Goal: Task Accomplishment & Management: Manage account settings

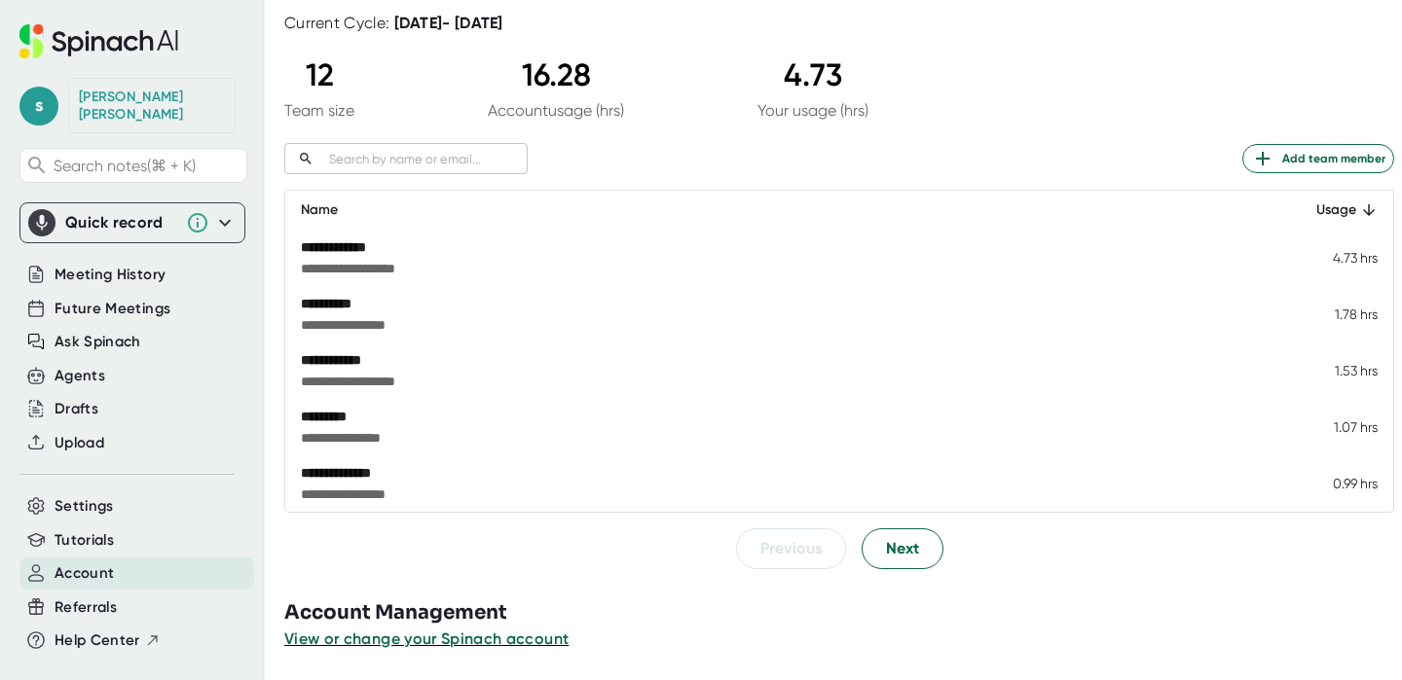
scroll to position [147, 0]
click at [871, 549] on button "Next" at bounding box center [902, 549] width 82 height 41
click at [864, 550] on button "Next" at bounding box center [902, 549] width 82 height 41
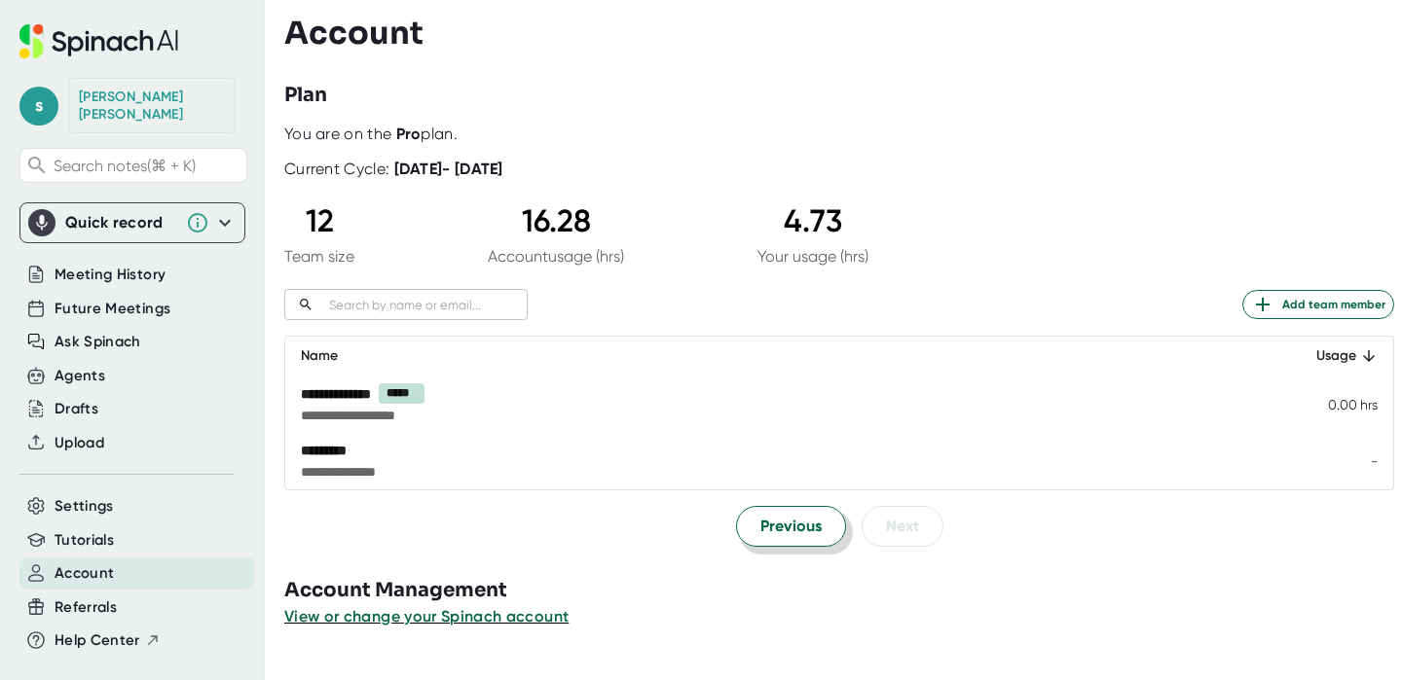
click at [760, 527] on span "Previous" at bounding box center [790, 526] width 61 height 23
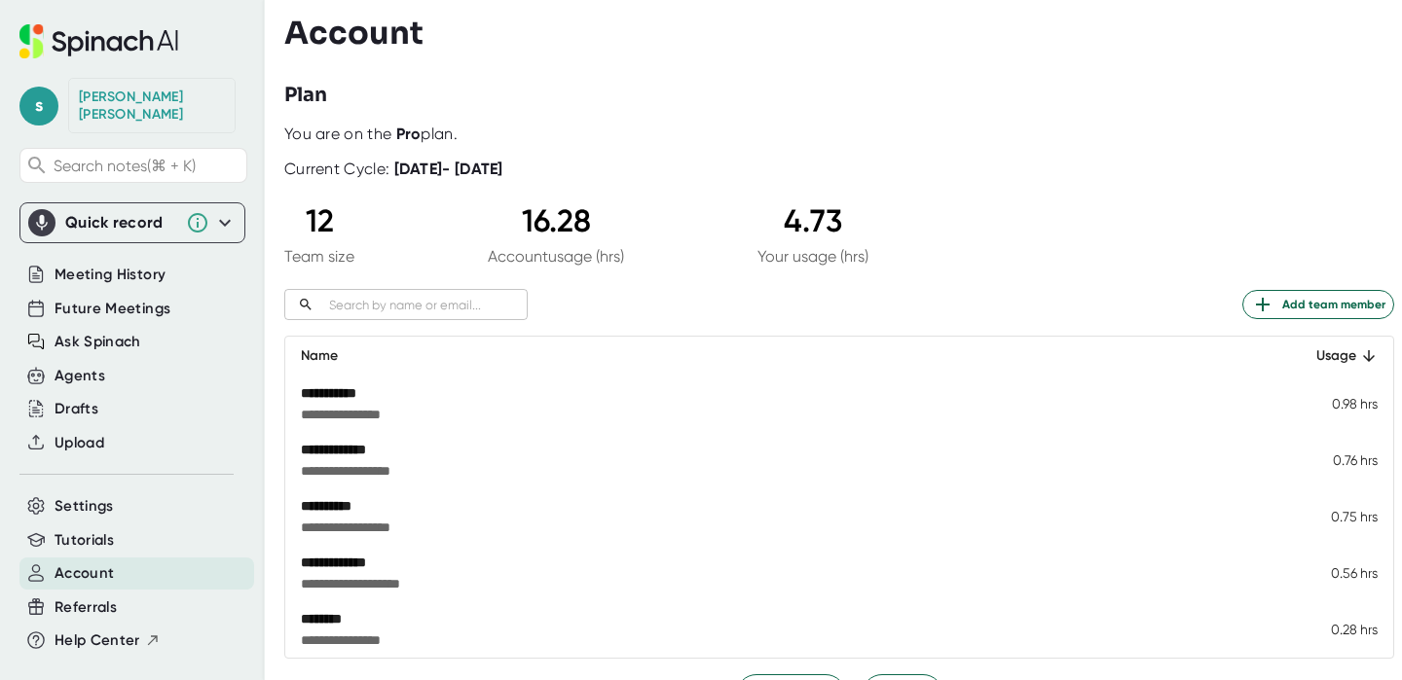
click at [755, 527] on span "**********" at bounding box center [645, 527] width 688 height 19
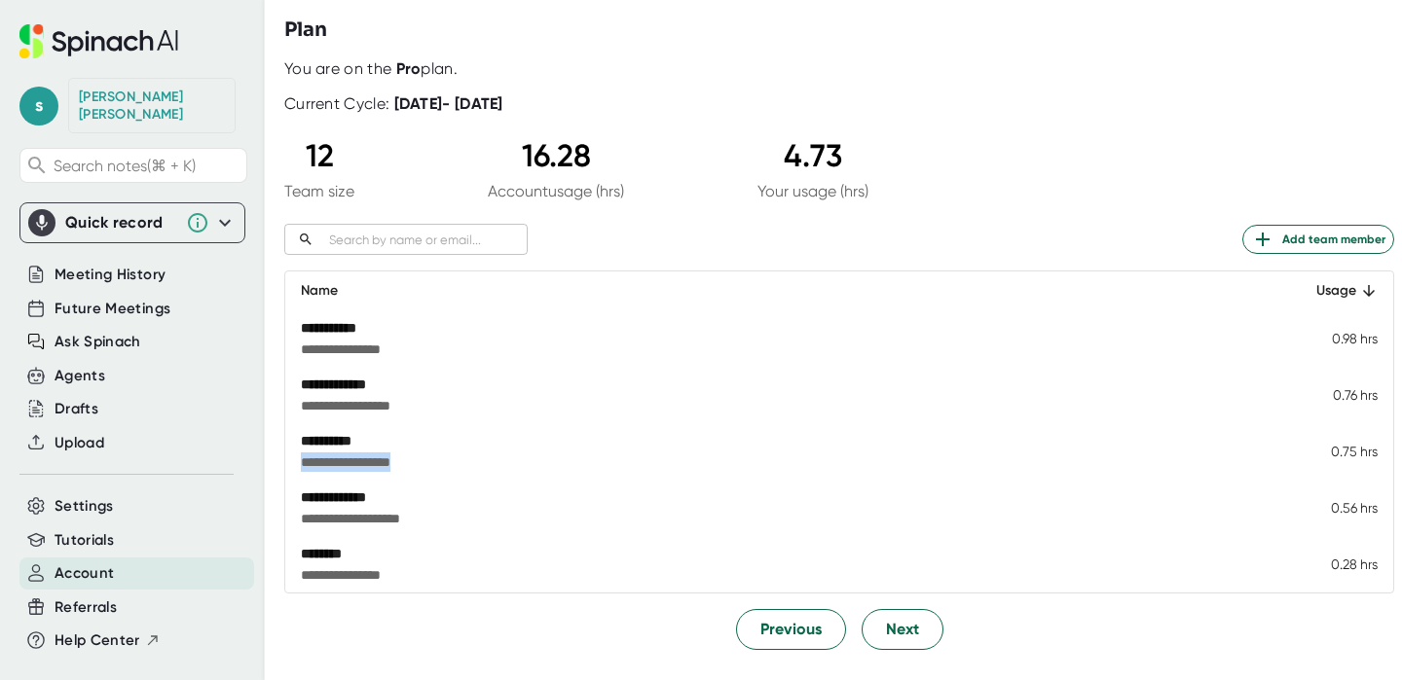
scroll to position [147, 0]
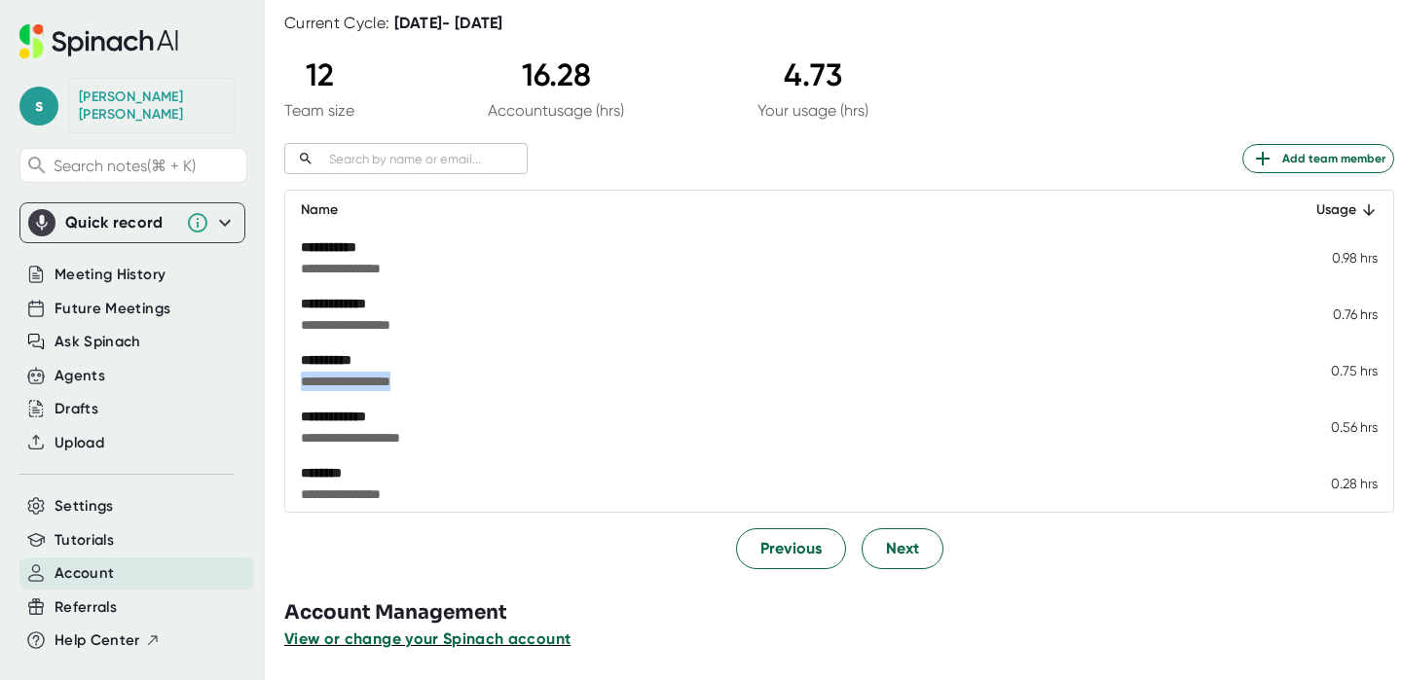
click at [469, 636] on span "View or change your Spinach account" at bounding box center [427, 639] width 286 height 18
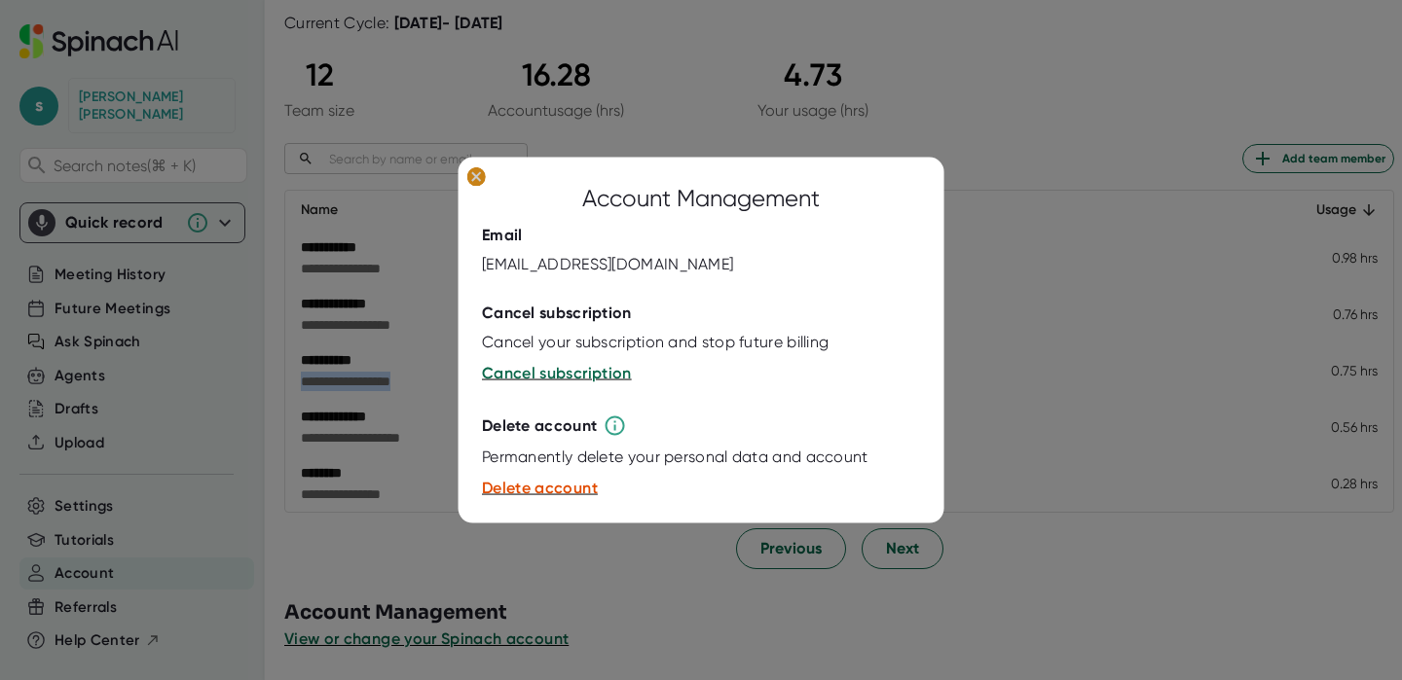
click at [476, 176] on icon at bounding box center [476, 176] width 9 height 9
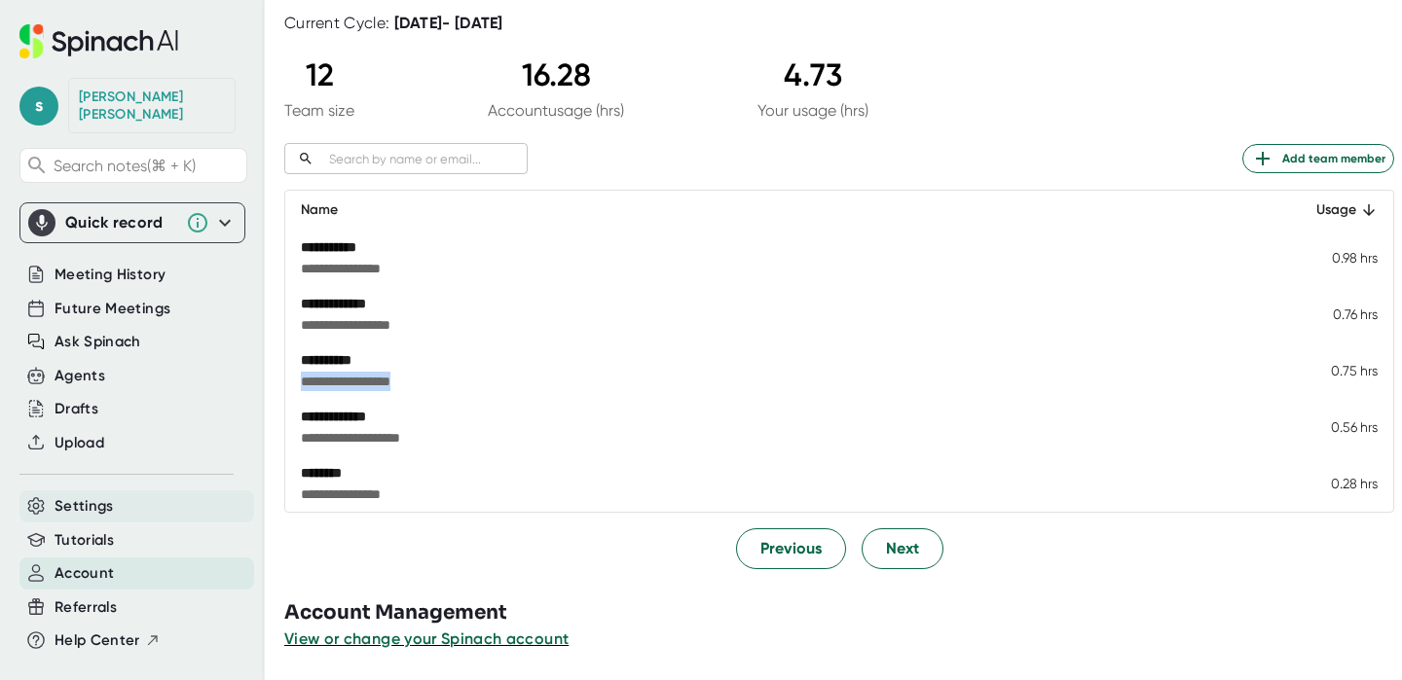
click at [75, 495] on span "Settings" at bounding box center [84, 506] width 59 height 22
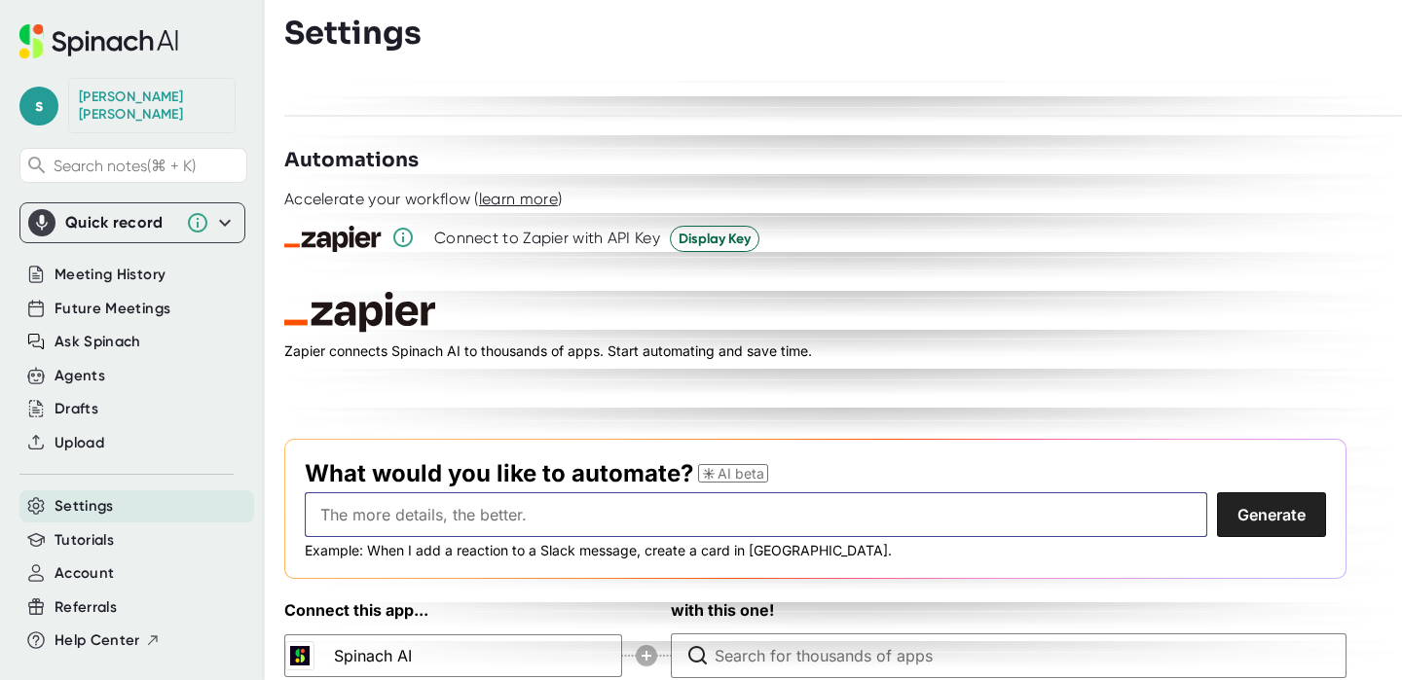
scroll to position [2824, 0]
click at [87, 563] on span "Account" at bounding box center [84, 574] width 59 height 22
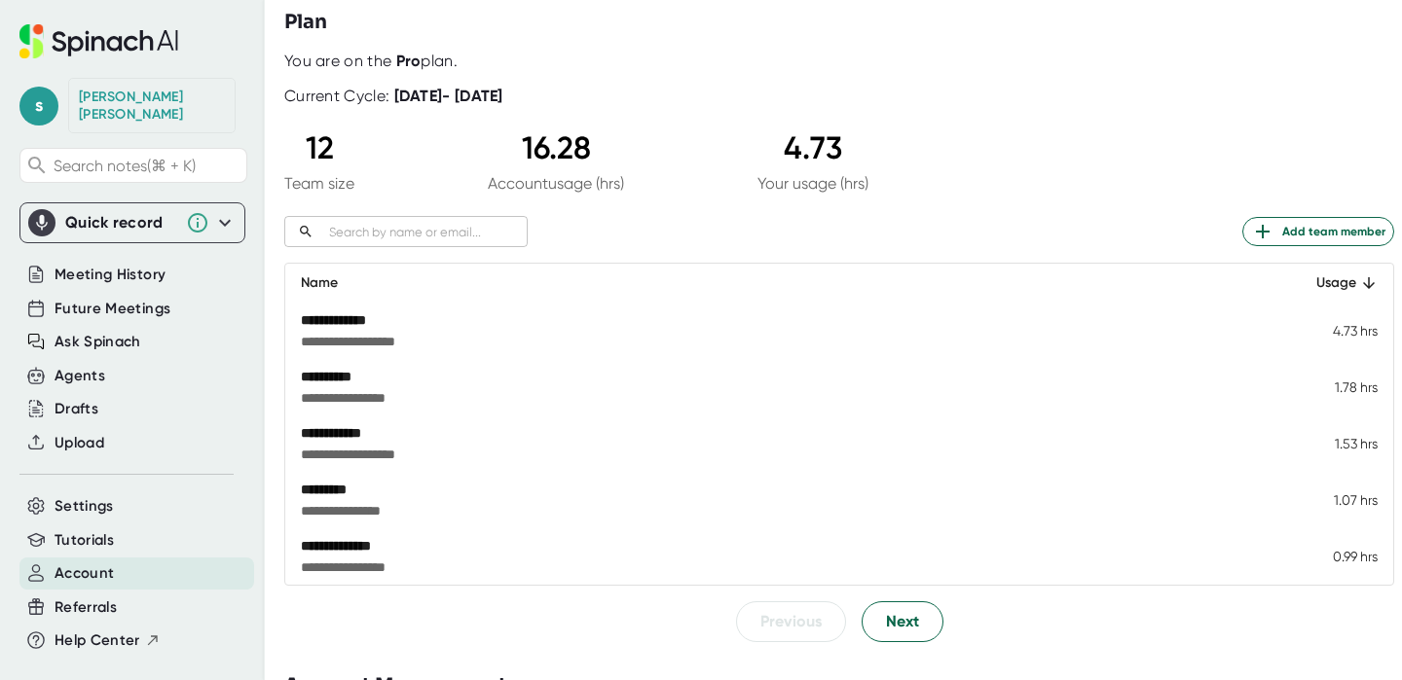
scroll to position [147, 0]
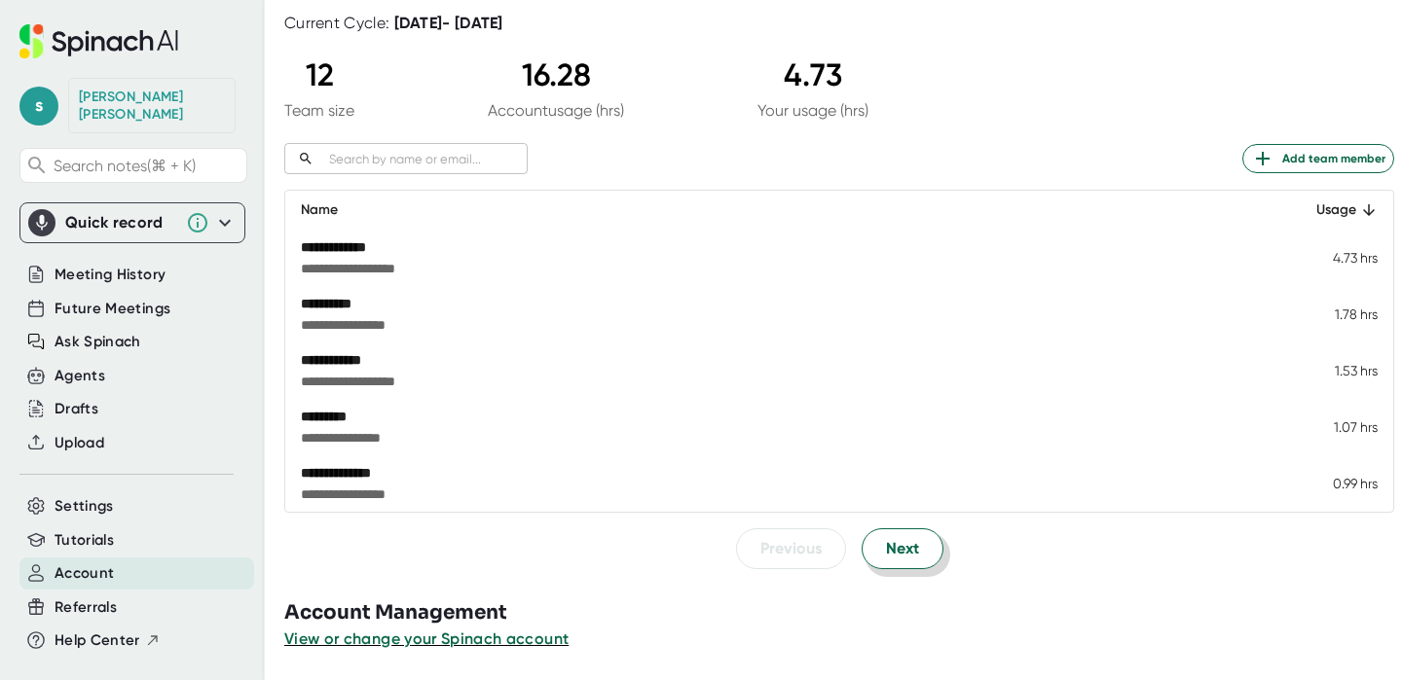
click at [887, 557] on span "Next" at bounding box center [902, 548] width 33 height 23
click at [887, 556] on span "Next" at bounding box center [902, 548] width 33 height 23
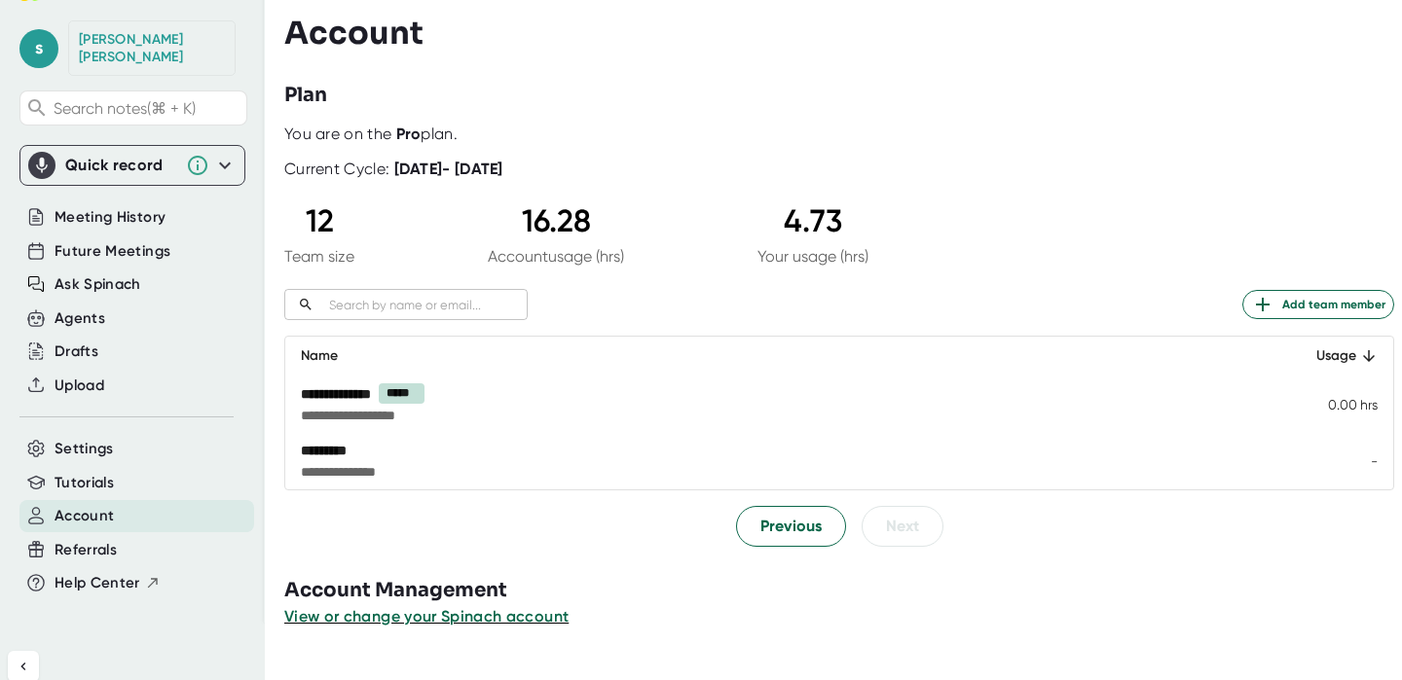
scroll to position [58, 0]
click at [151, 574] on icon at bounding box center [153, 582] width 16 height 16
click at [91, 437] on span "Settings" at bounding box center [84, 448] width 59 height 22
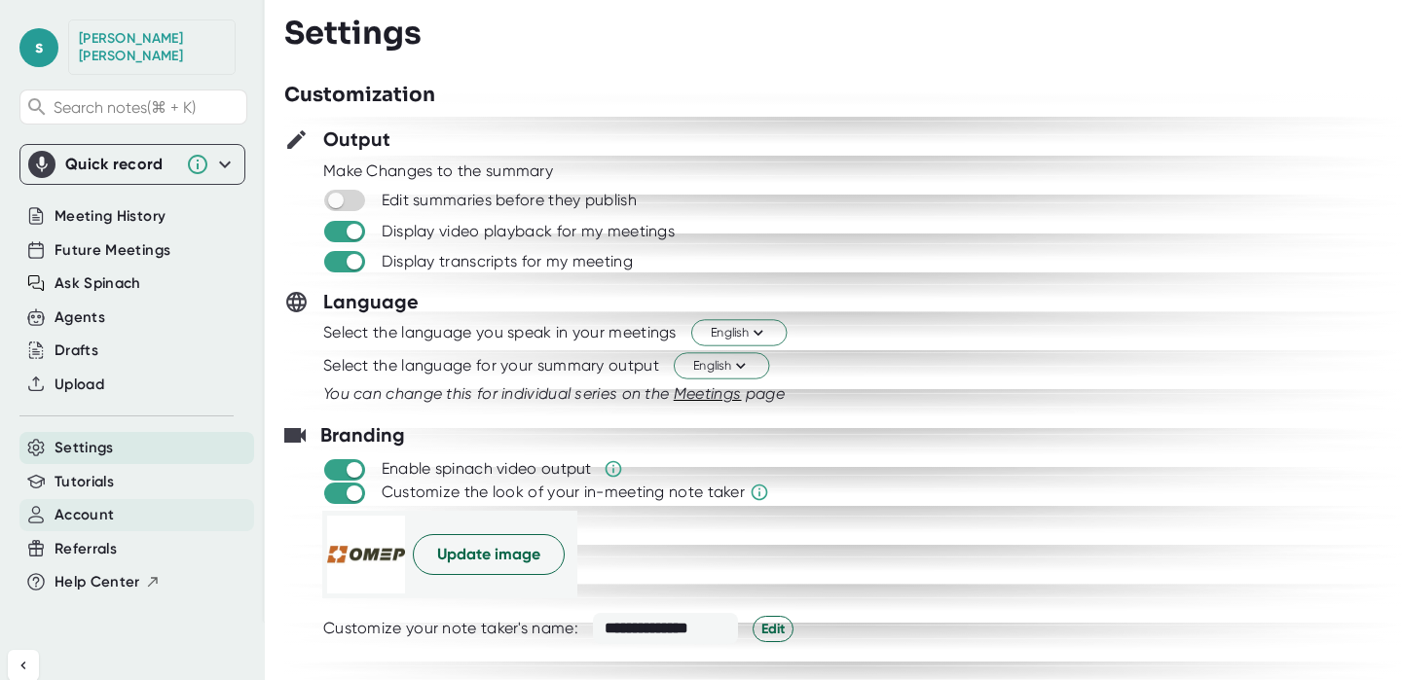
click at [119, 500] on div "Account" at bounding box center [136, 515] width 235 height 32
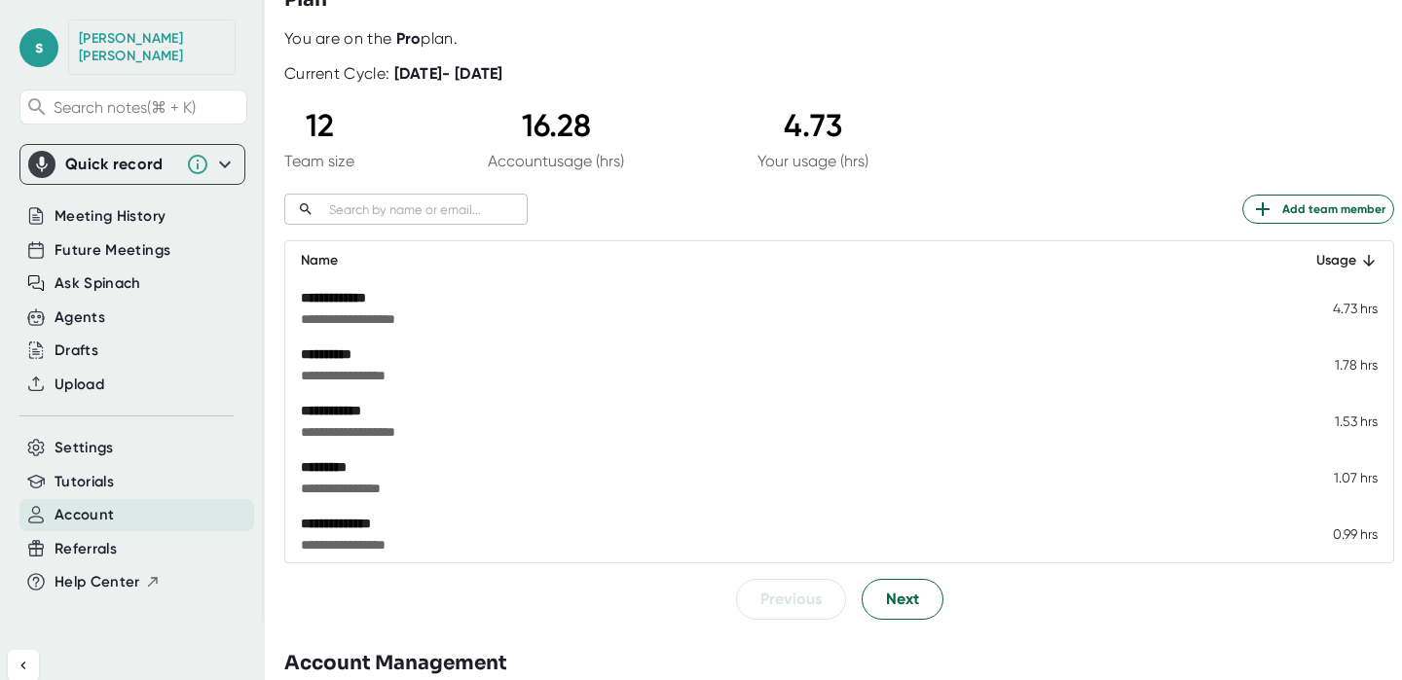
scroll to position [147, 0]
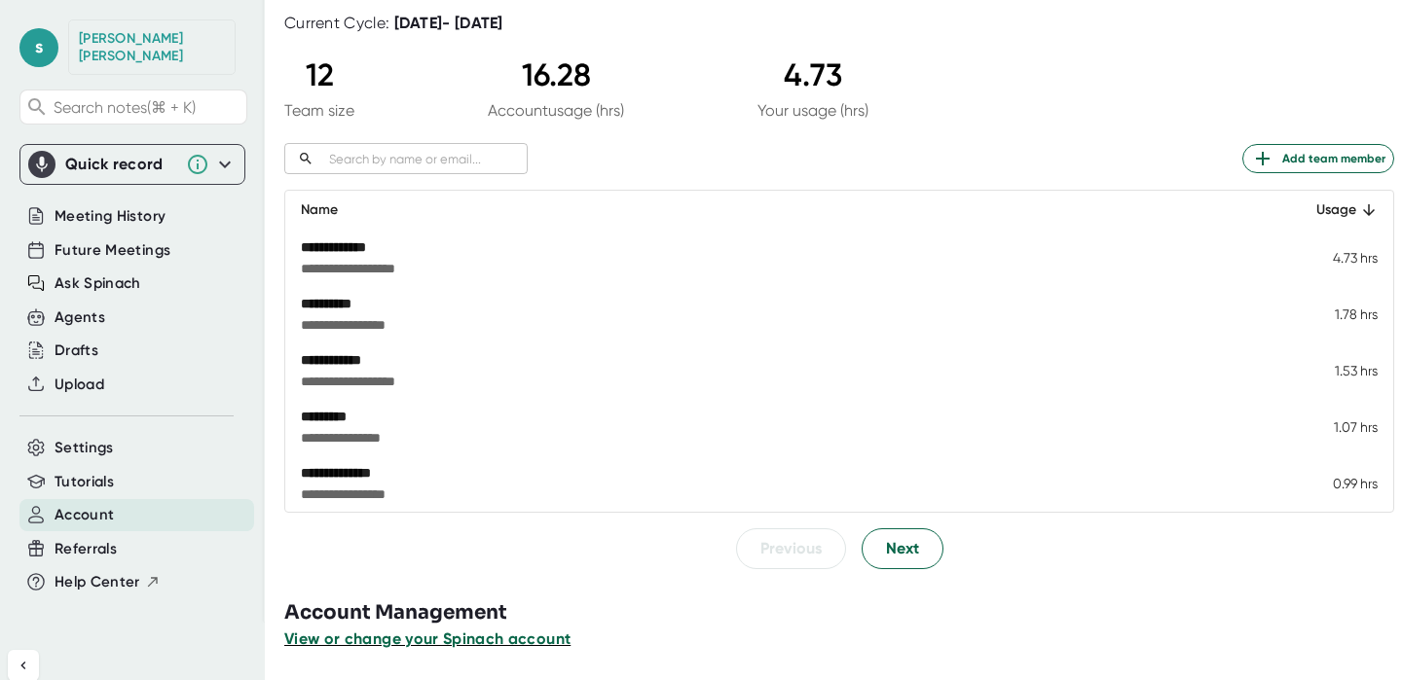
click at [493, 641] on span "View or change your Spinach account" at bounding box center [427, 639] width 286 height 18
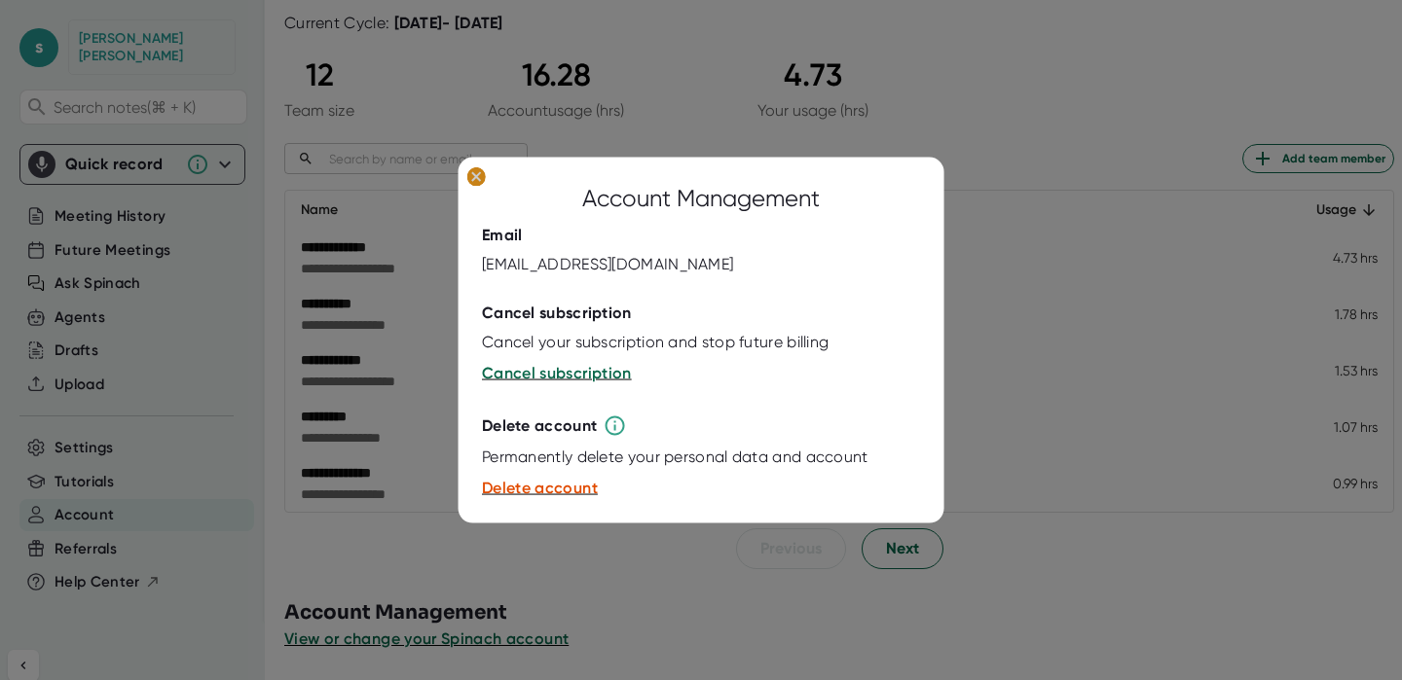
click at [476, 181] on ellipse at bounding box center [476, 175] width 18 height 19
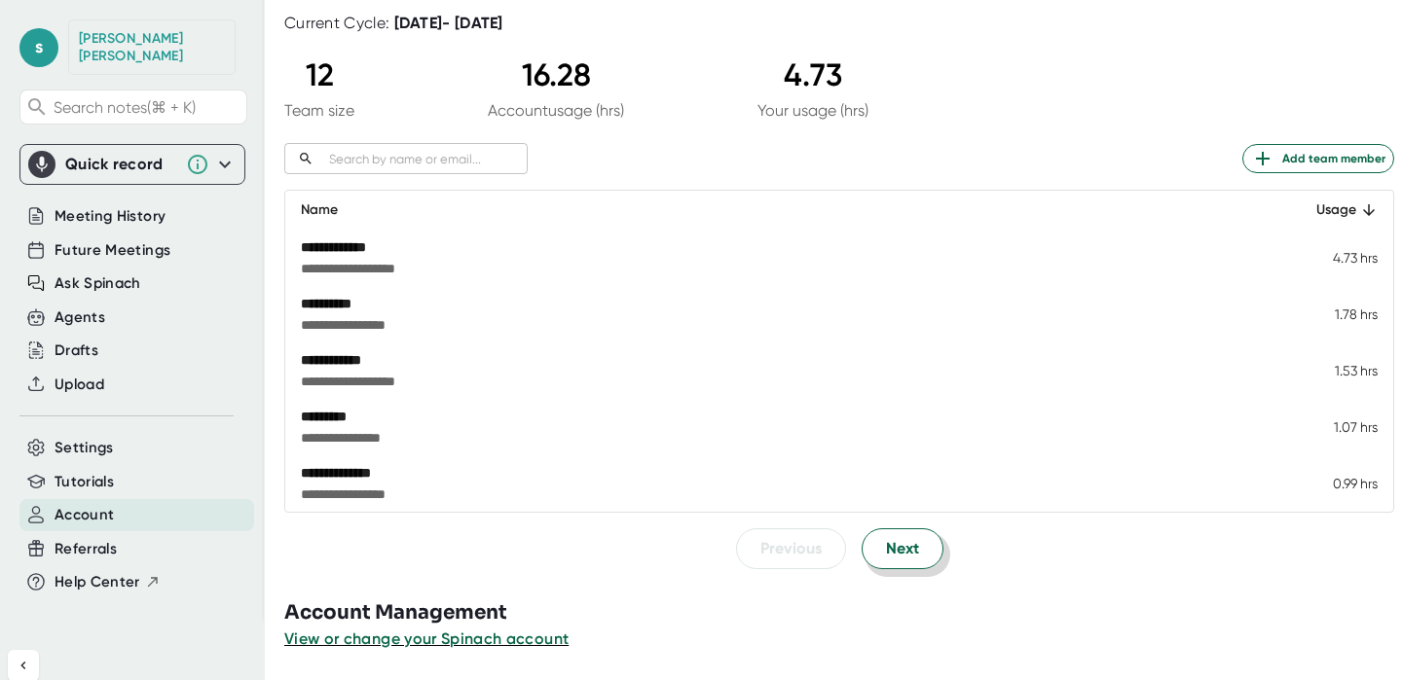
click at [887, 555] on span "Next" at bounding box center [902, 548] width 33 height 23
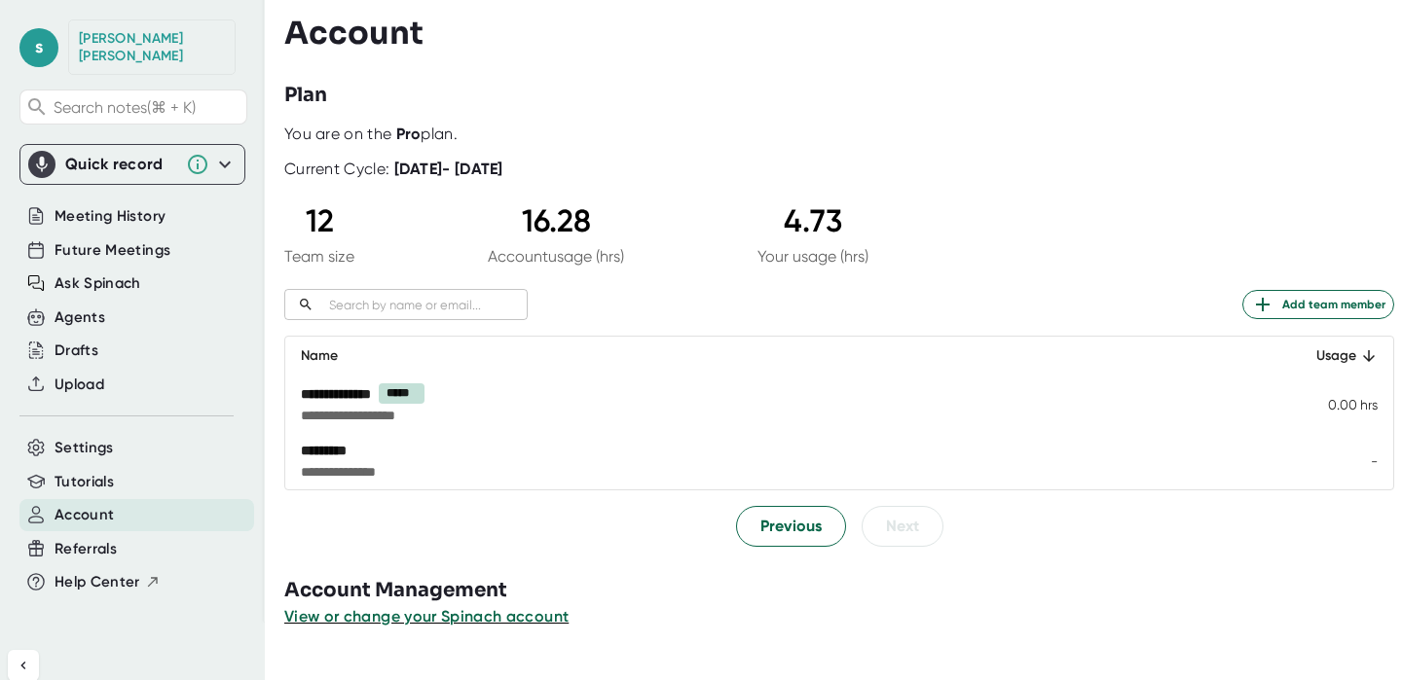
scroll to position [0, 0]
click at [91, 437] on span "Settings" at bounding box center [84, 448] width 59 height 22
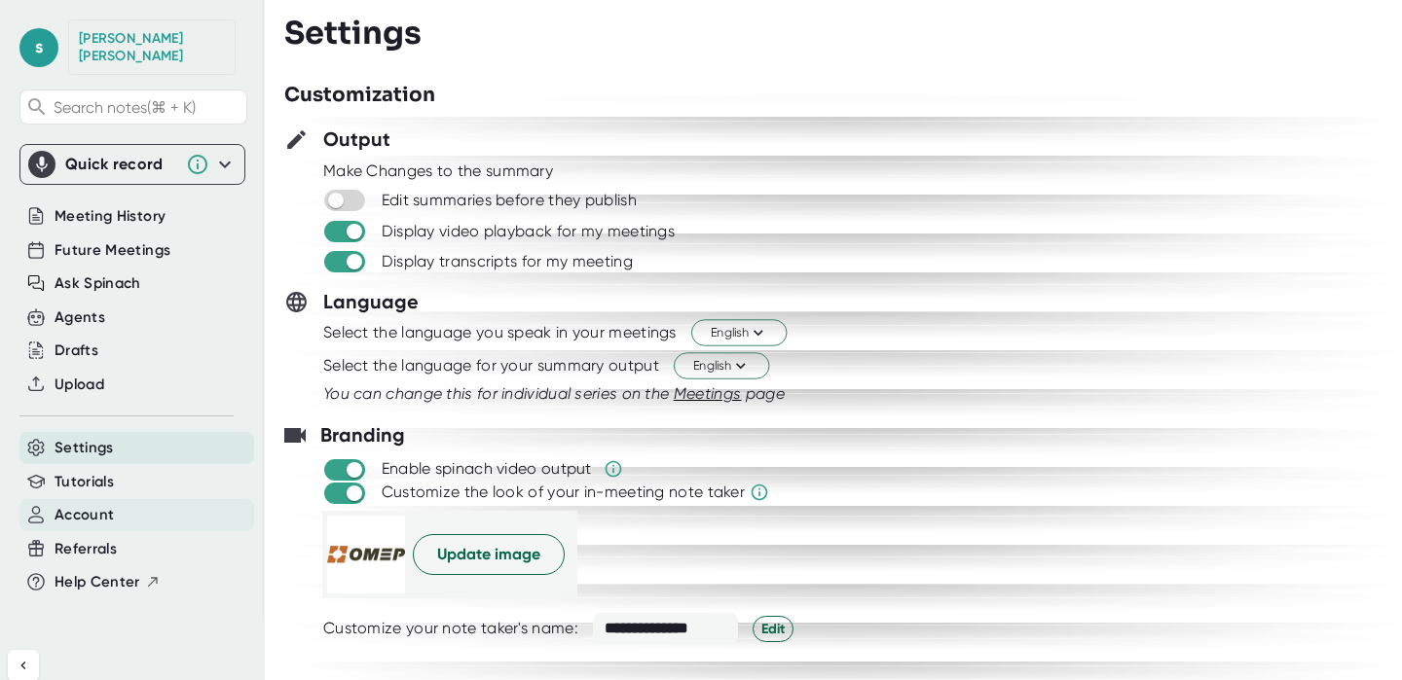
click at [91, 504] on span "Account" at bounding box center [84, 515] width 59 height 22
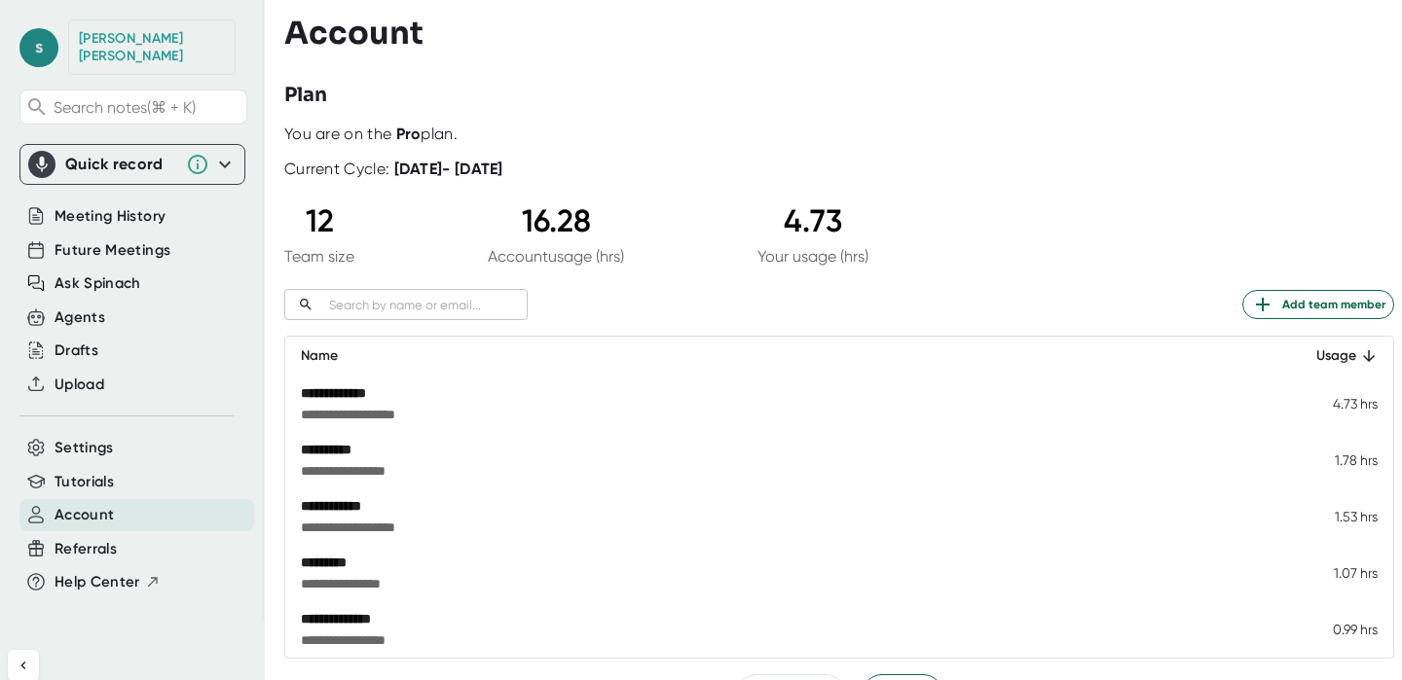
click at [52, 36] on span "s" at bounding box center [38, 47] width 39 height 39
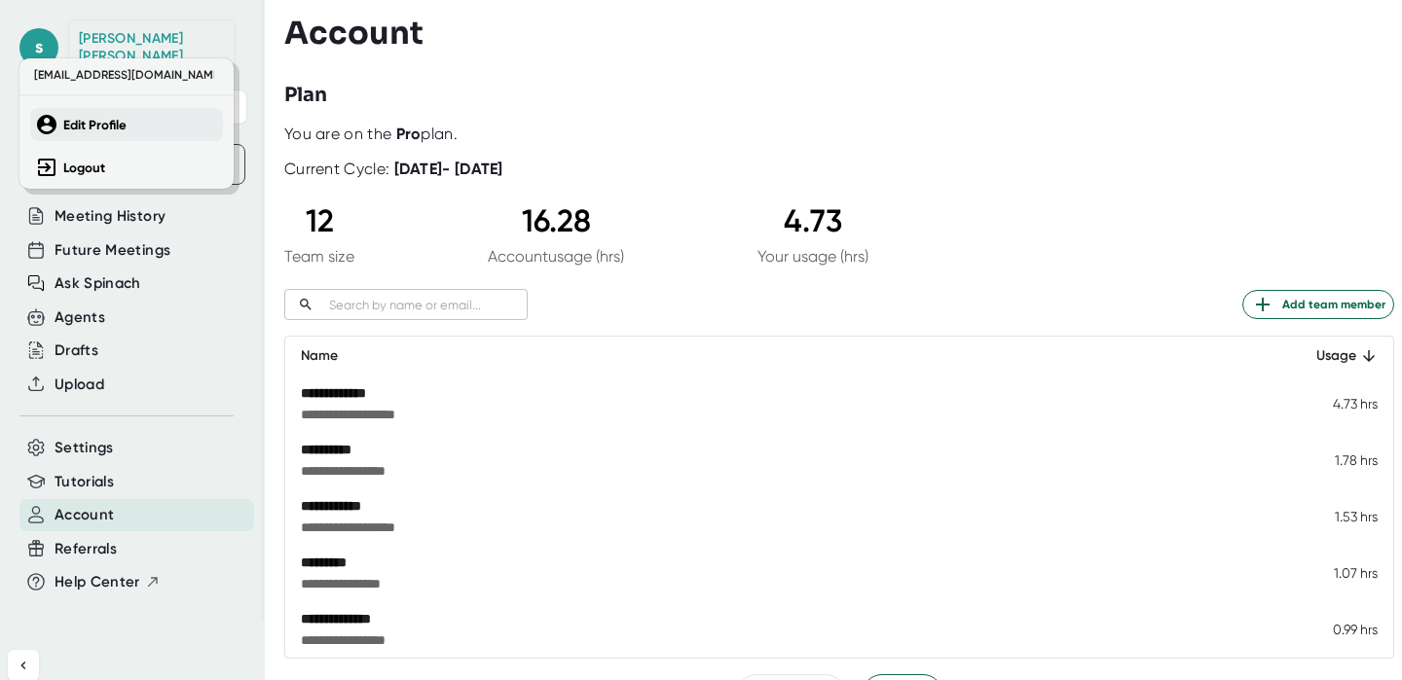
click at [79, 121] on b "Edit Profile" at bounding box center [94, 125] width 63 height 17
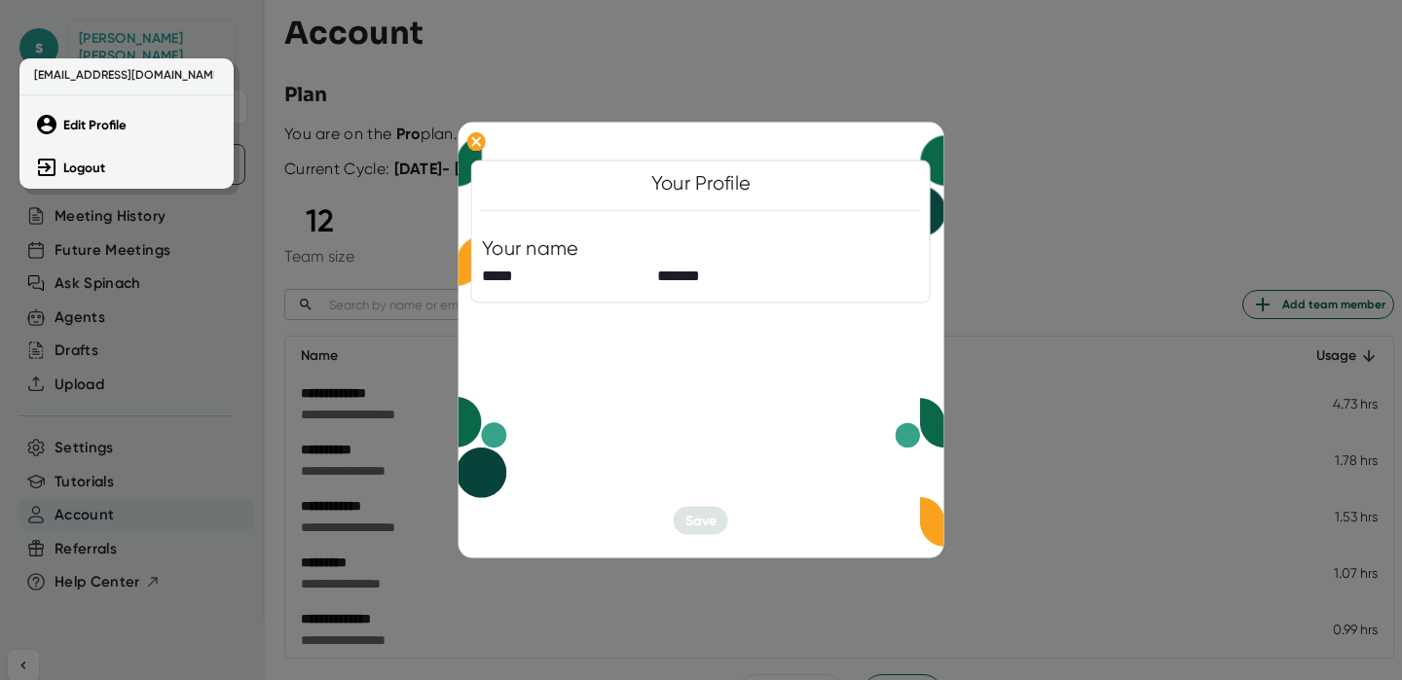
click at [1027, 156] on div at bounding box center [701, 340] width 1402 height 680
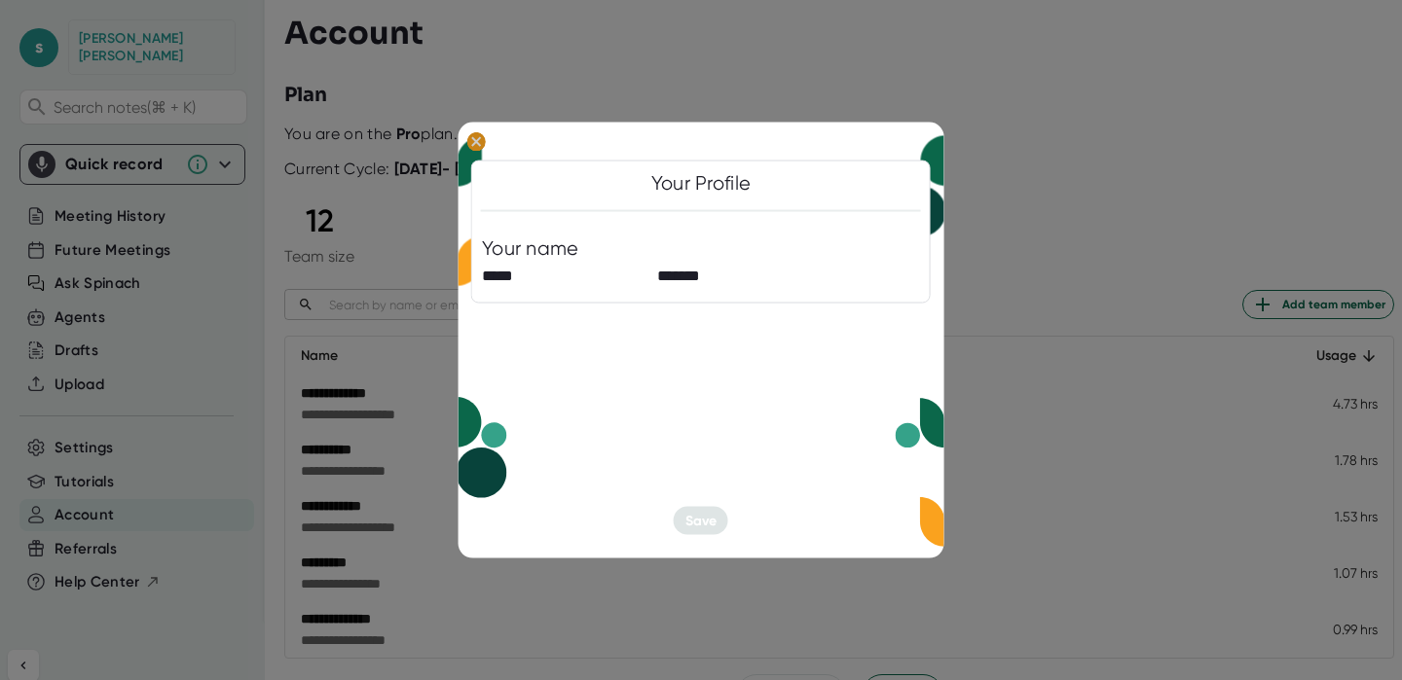
click at [491, 145] on button at bounding box center [476, 142] width 31 height 24
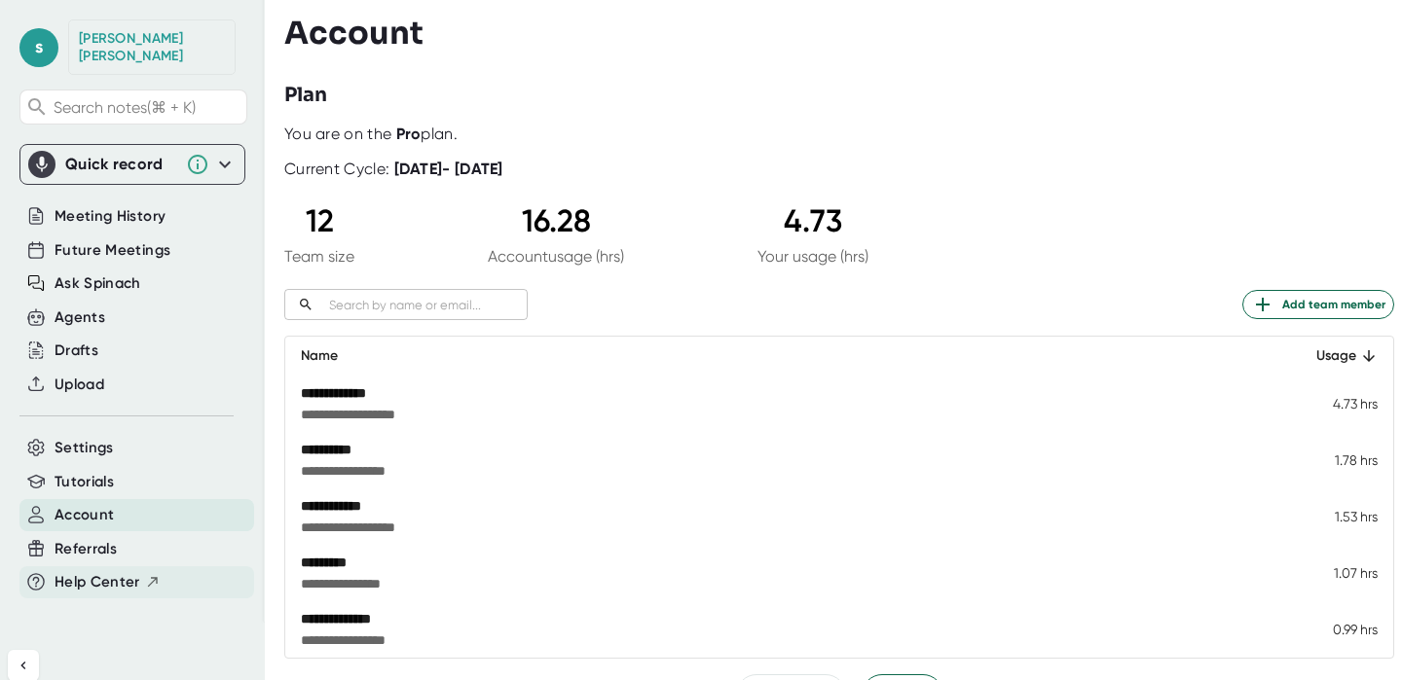
click at [88, 571] on span "Help Center" at bounding box center [98, 582] width 86 height 22
